Goal: Ask a question

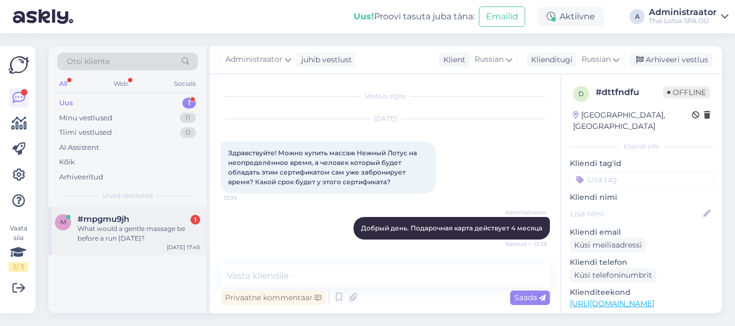
scroll to position [573, 0]
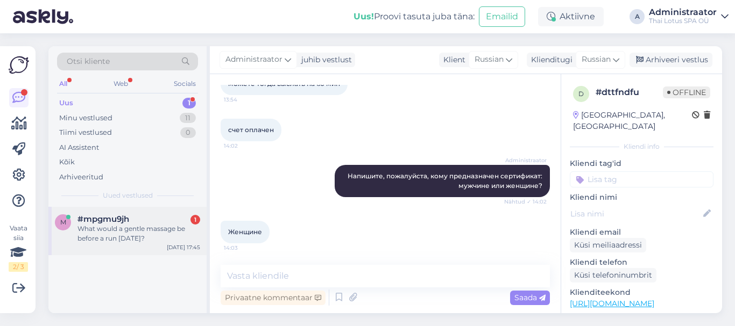
click at [113, 236] on div "What would a gentle massage be before a run [DATE]?" at bounding box center [138, 233] width 123 height 19
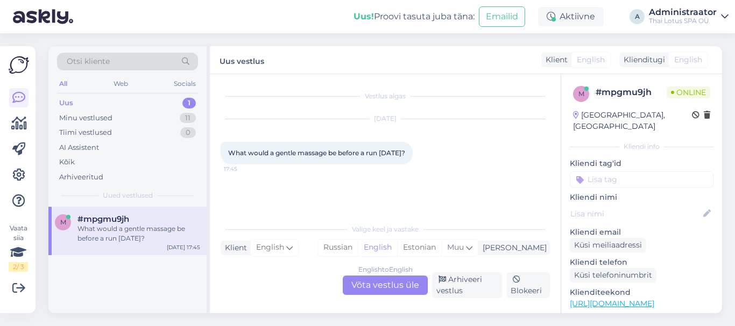
click at [373, 284] on div "English to English Võta vestlus üle" at bounding box center [385, 285] width 85 height 19
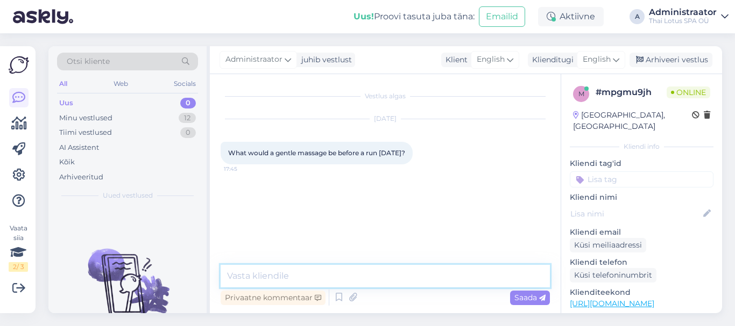
click at [319, 278] on textarea at bounding box center [384, 276] width 329 height 23
drag, startPoint x: 419, startPoint y: 154, endPoint x: 230, endPoint y: 151, distance: 189.3
click at [230, 151] on span "What would a gentle massage be before a run [DATE]?" at bounding box center [316, 153] width 177 height 8
copy span "What would a gentle massage be before a run [DATE]?"
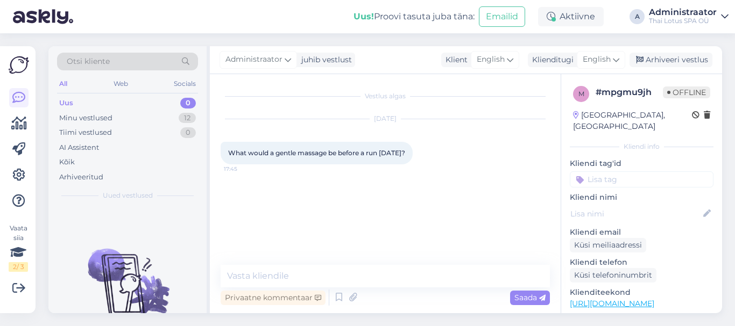
click at [284, 206] on div "Vestlus algas [DATE] What would a gentle massage be before a run [DATE]? 17:45" at bounding box center [389, 170] width 339 height 170
